Goal: Find specific page/section: Find specific page/section

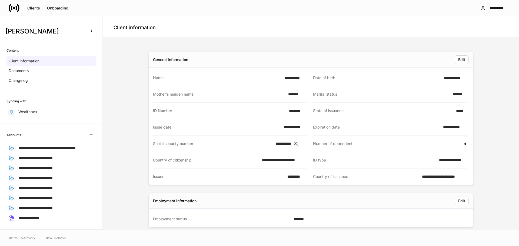
scroll to position [270, 0]
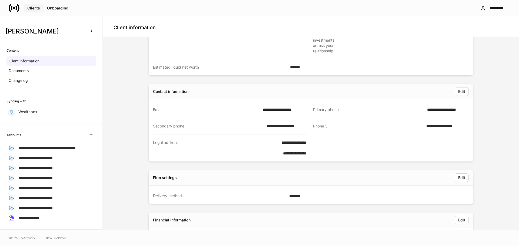
click at [35, 8] on div "Clients" at bounding box center [33, 8] width 13 height 4
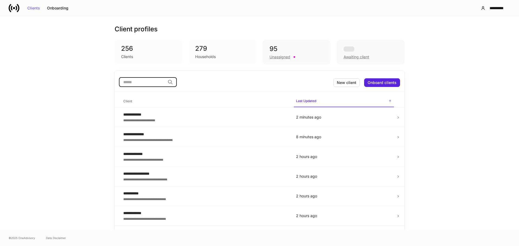
click at [131, 81] on input "search" at bounding box center [142, 82] width 46 height 10
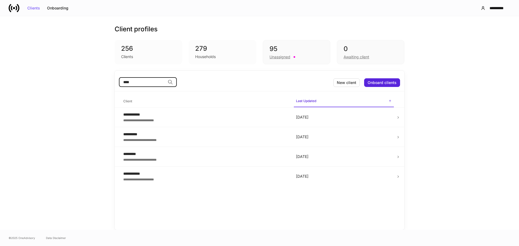
type input "****"
click at [397, 158] on icon at bounding box center [398, 157] width 4 height 4
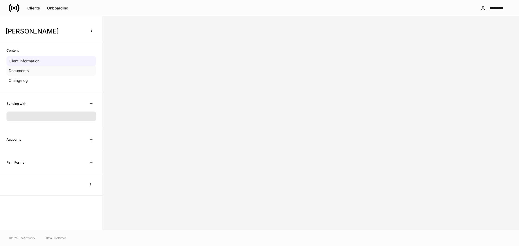
click at [32, 70] on div "Documents" at bounding box center [50, 71] width 89 height 10
click at [32, 61] on p "Client information" at bounding box center [24, 60] width 31 height 5
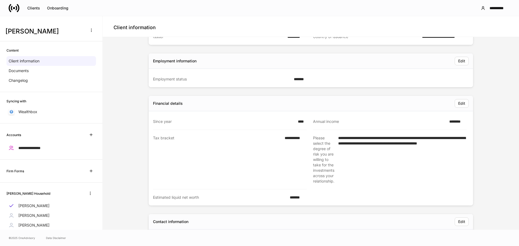
scroll to position [135, 0]
